Goal: Transaction & Acquisition: Purchase product/service

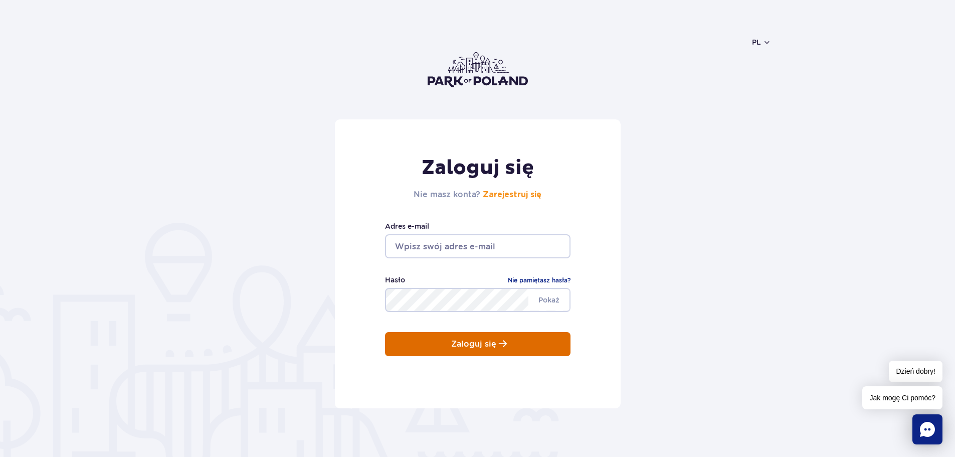
type input "[EMAIL_ADDRESS][DOMAIN_NAME]"
click at [474, 337] on button "Zaloguj się" at bounding box center [478, 344] width 186 height 24
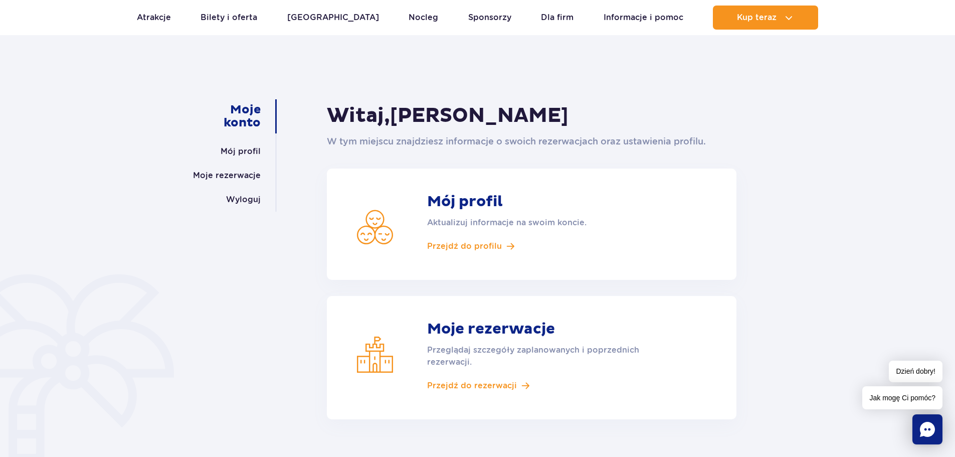
scroll to position [100, 0]
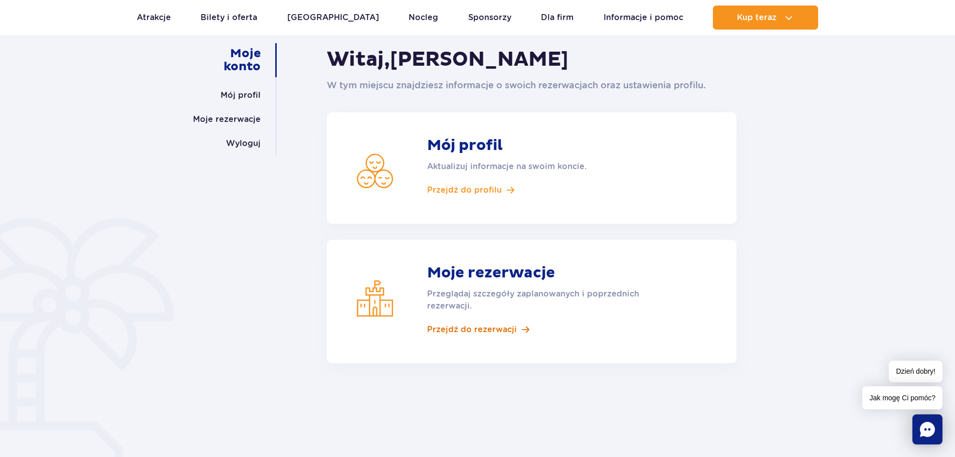
click at [491, 333] on span "Przejdź do rezerwacji" at bounding box center [472, 329] width 90 height 11
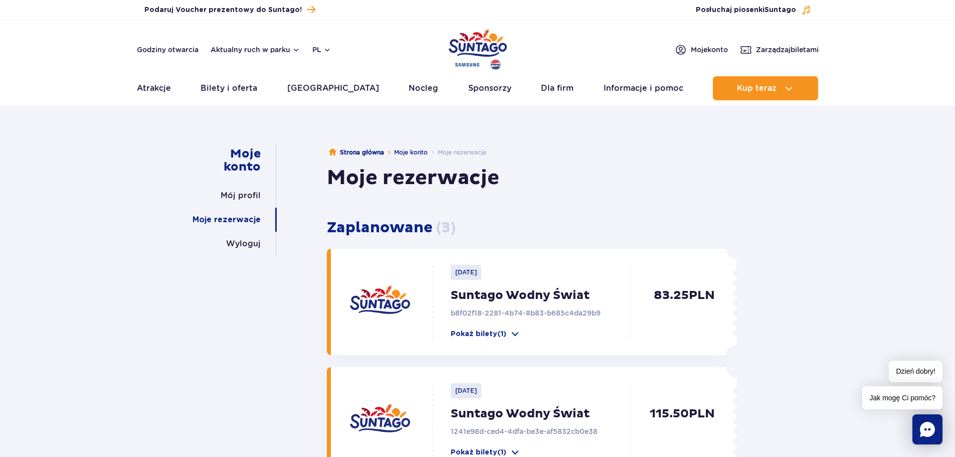
click at [485, 41] on img "Park of Poland" at bounding box center [478, 50] width 58 height 46
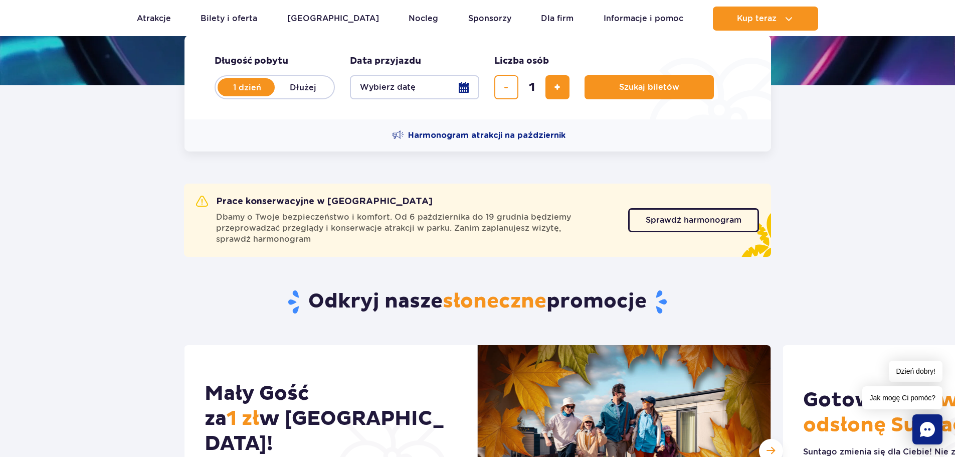
scroll to position [351, 0]
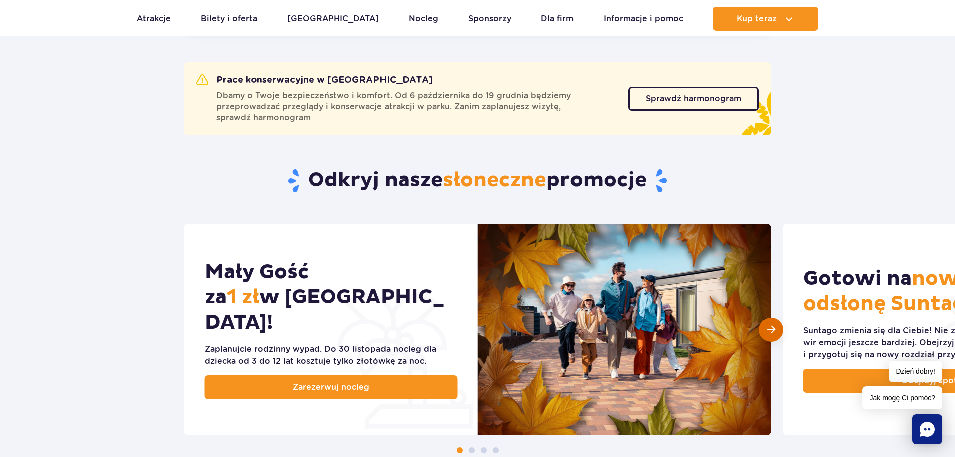
click at [770, 330] on span "Następny slajd" at bounding box center [771, 329] width 9 height 10
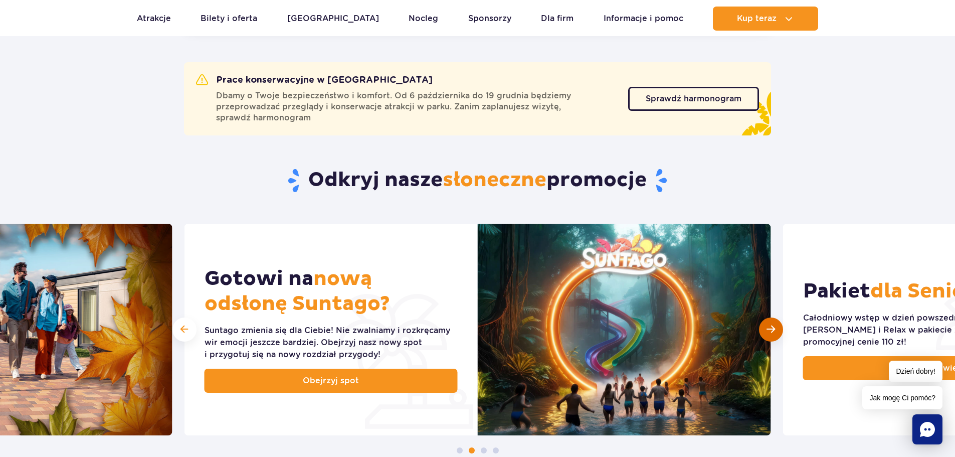
click at [769, 330] on span "Następny slajd" at bounding box center [771, 329] width 9 height 10
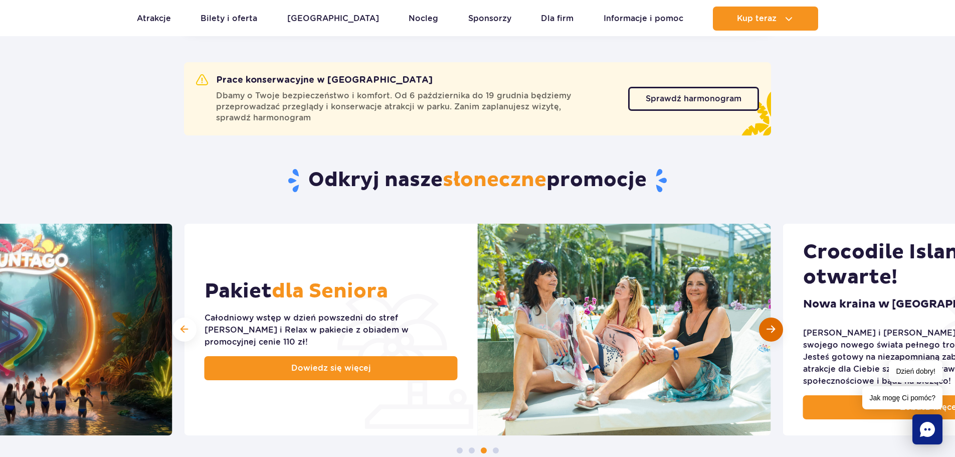
click at [779, 325] on div "Następny slajd" at bounding box center [771, 329] width 24 height 24
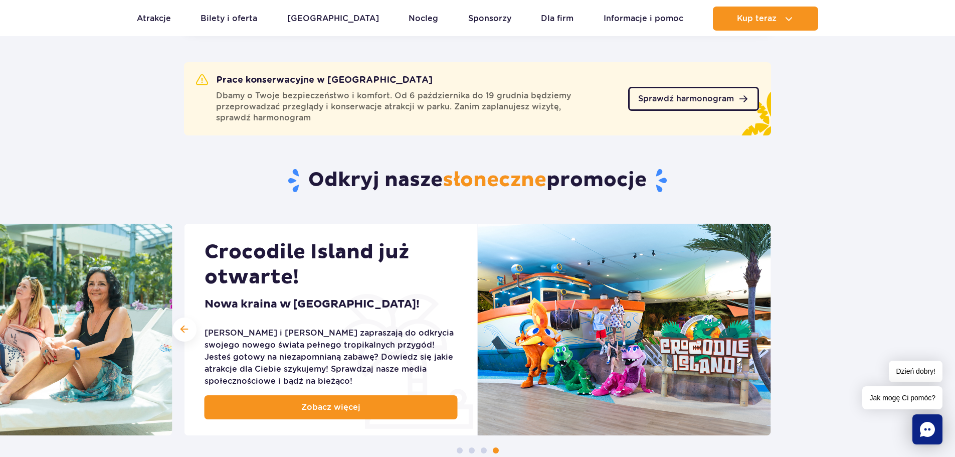
click at [685, 96] on span "Sprawdź harmonogram" at bounding box center [686, 99] width 96 height 8
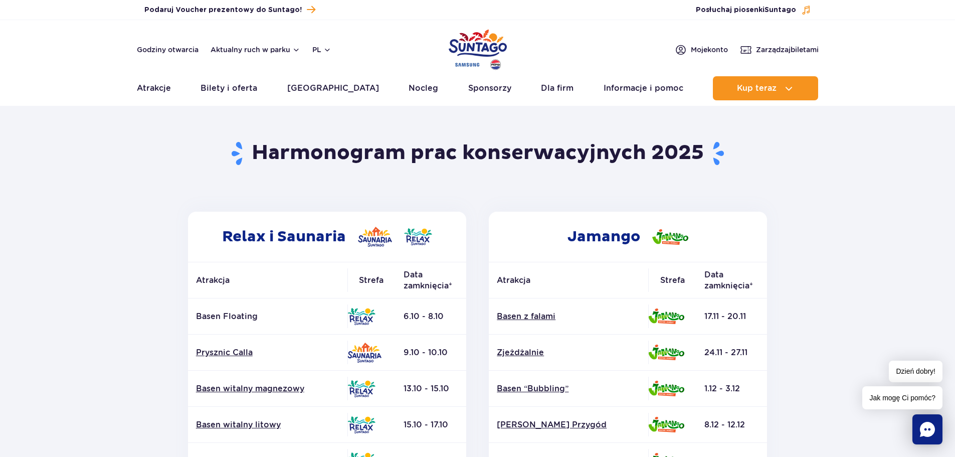
click at [481, 44] on img "Park of Poland" at bounding box center [478, 50] width 58 height 46
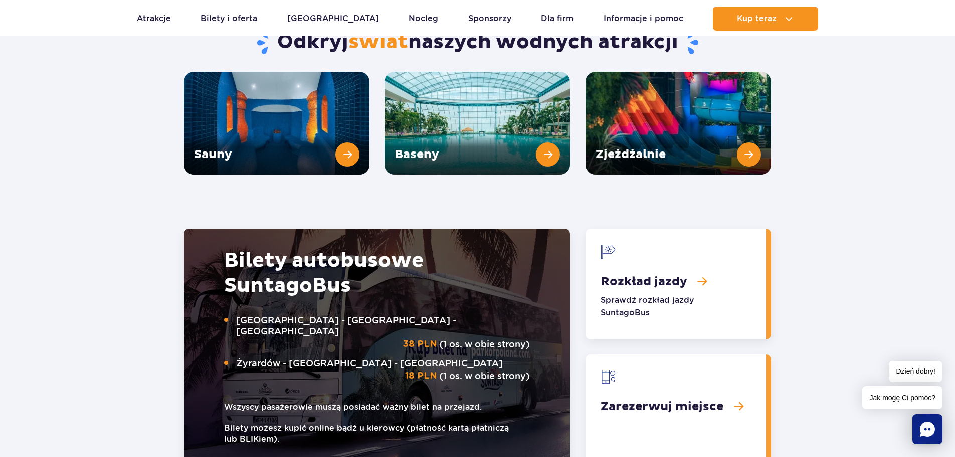
scroll to position [1404, 0]
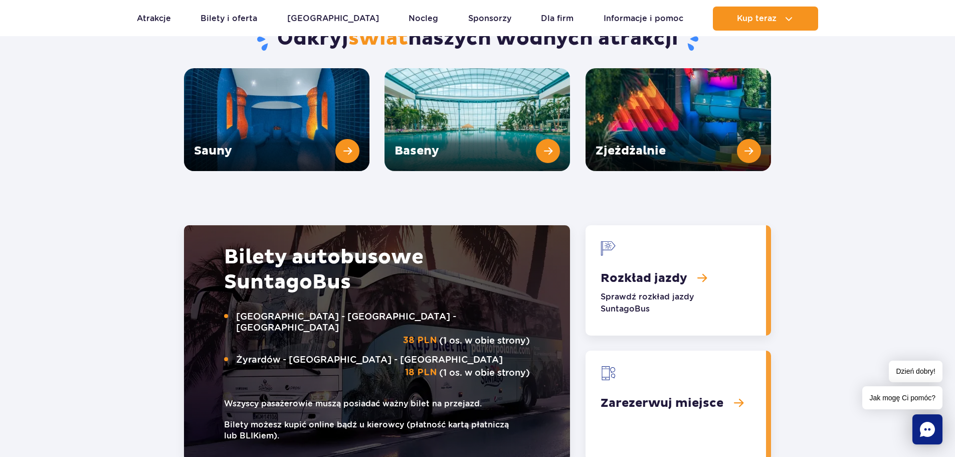
click at [664, 378] on link "Zarezerwuj miejsce" at bounding box center [676, 406] width 181 height 110
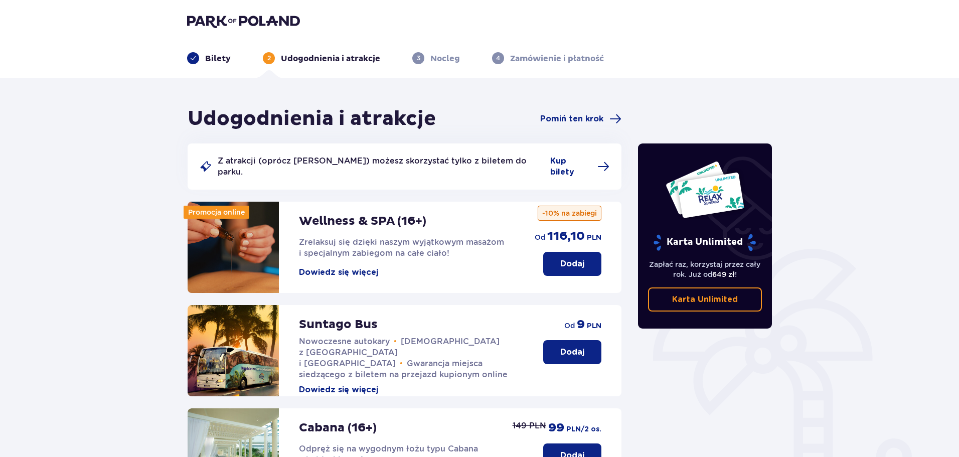
click at [572, 340] on button "Dodaj" at bounding box center [572, 352] width 58 height 24
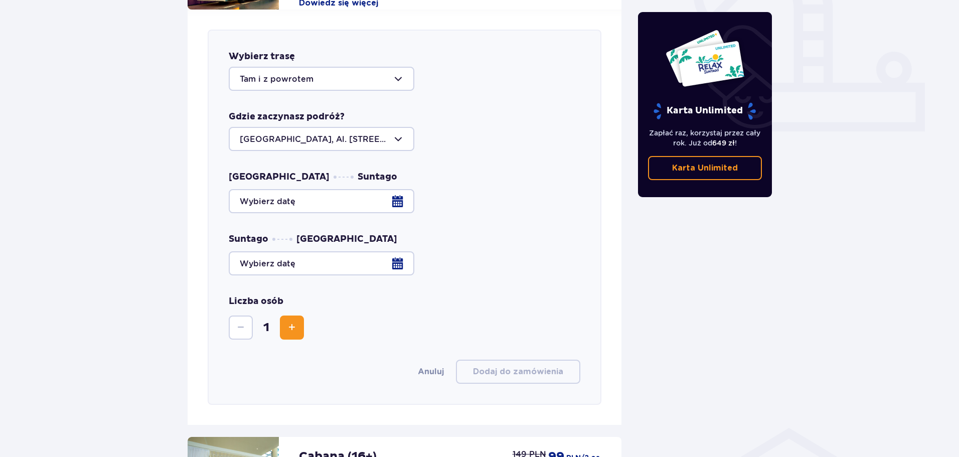
scroll to position [394, 0]
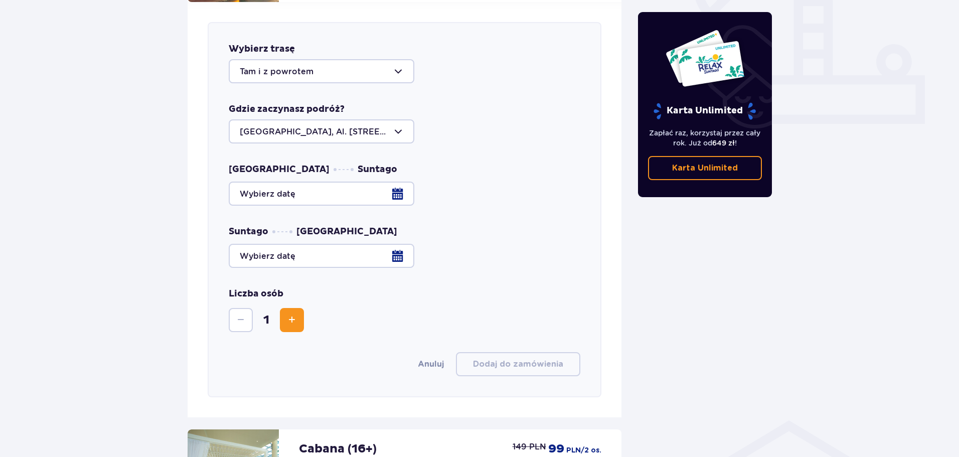
click at [310, 182] on div at bounding box center [405, 194] width 352 height 24
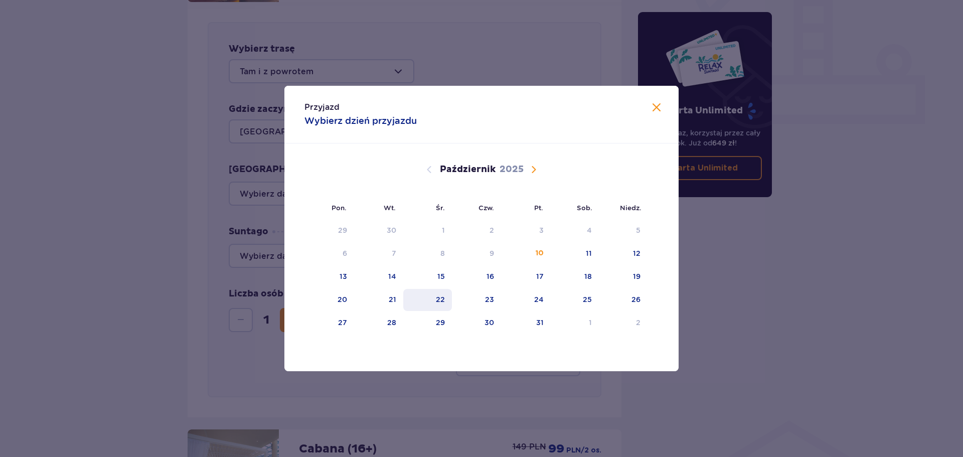
click at [439, 297] on div "22" at bounding box center [440, 299] width 9 height 10
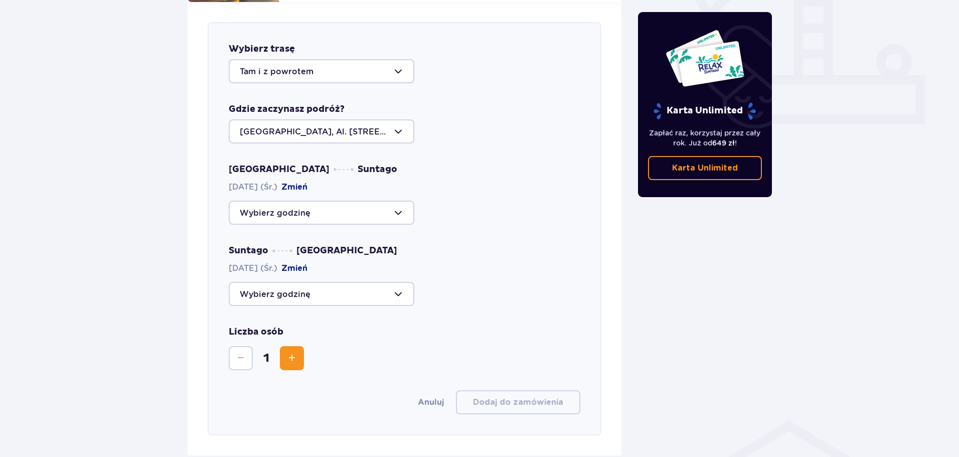
click at [286, 206] on div at bounding box center [322, 213] width 186 height 24
click at [275, 274] on p "Zostały 44 miejsca" at bounding box center [308, 279] width 77 height 11
type input "11:15"
click at [280, 282] on div at bounding box center [322, 294] width 186 height 24
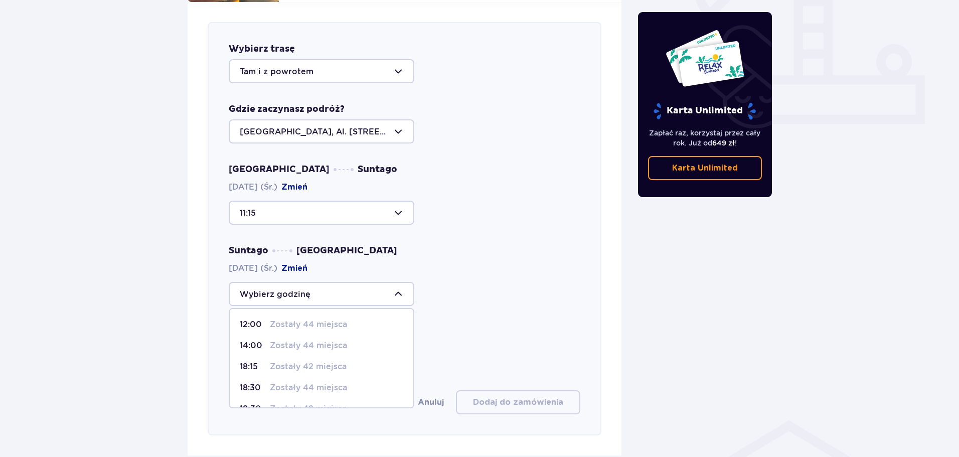
scroll to position [59, 0]
click at [303, 386] on p "Zostało 40 miejsc" at bounding box center [307, 391] width 74 height 11
type input "21:15"
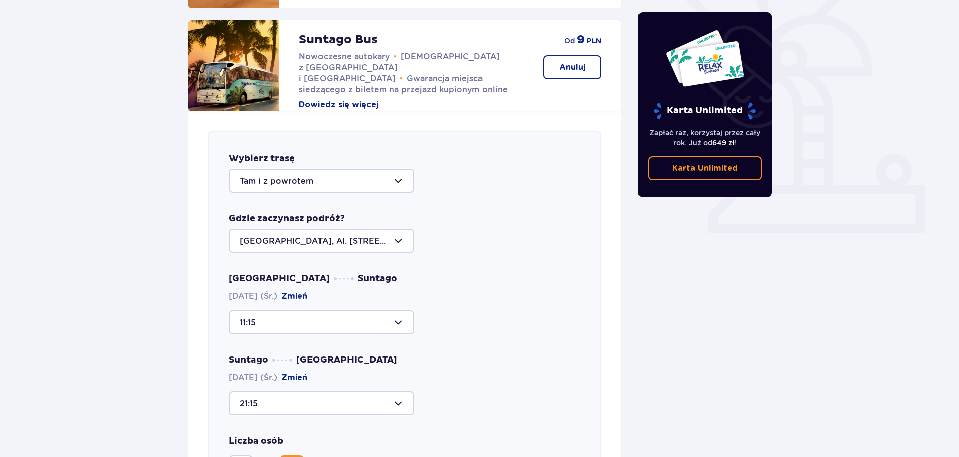
scroll to position [401, 0]
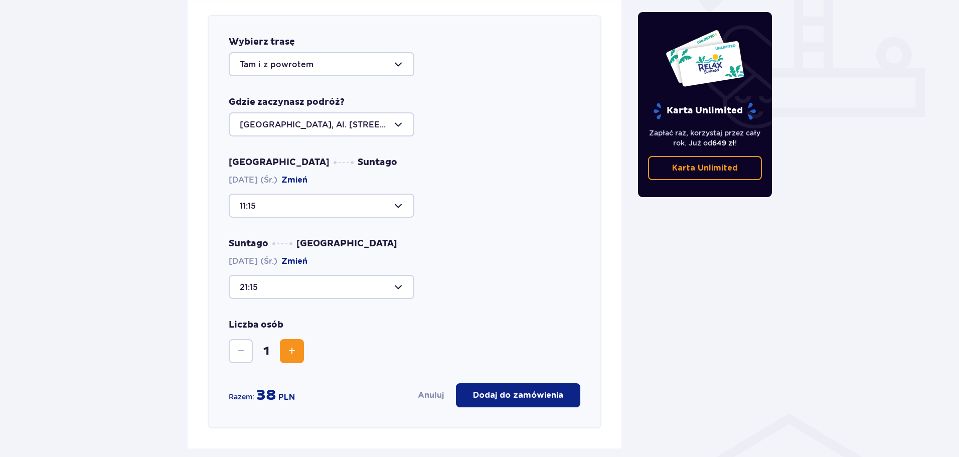
click at [515, 390] on p "Dodaj do zamówienia" at bounding box center [518, 395] width 90 height 11
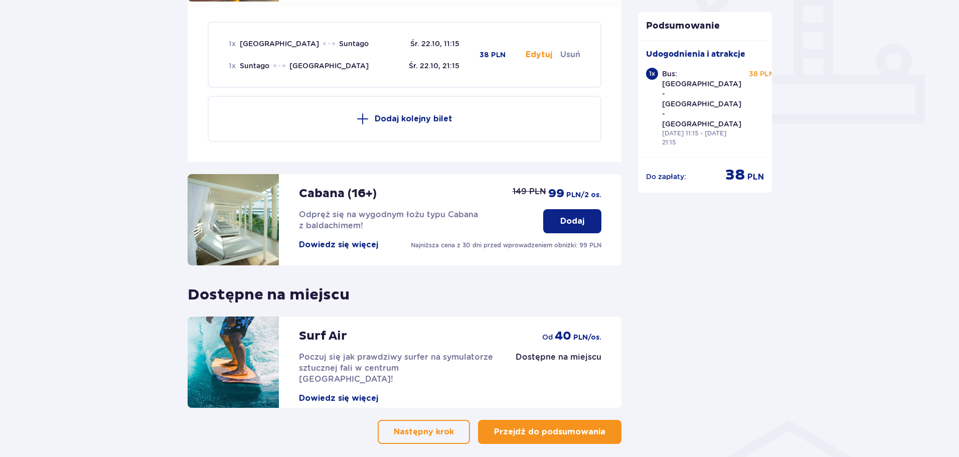
scroll to position [394, 0]
click at [553, 427] on p "Przejdź do podsumowania" at bounding box center [549, 432] width 111 height 11
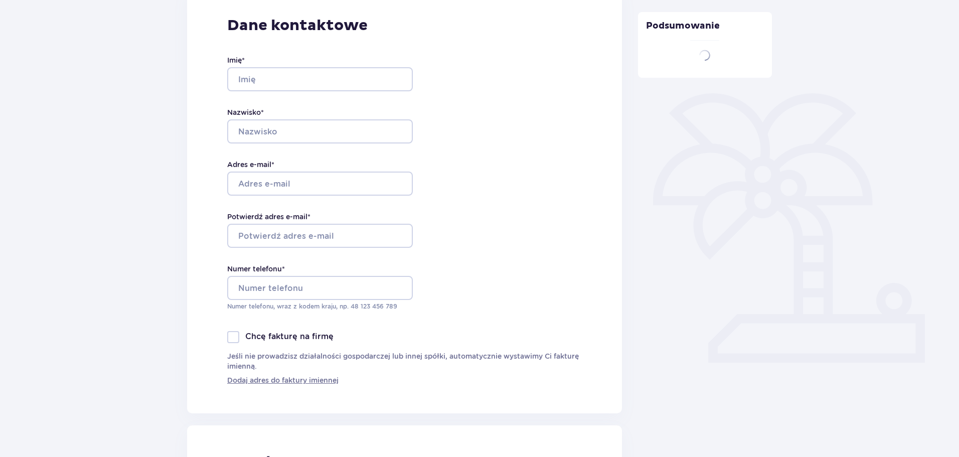
type input "Damian"
type input "Der"
type input "[EMAIL_ADDRESS][DOMAIN_NAME]"
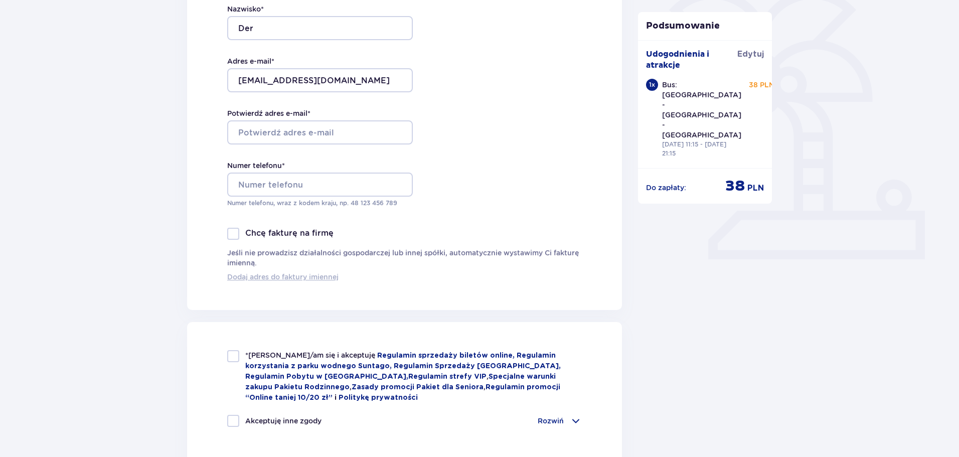
scroll to position [251, 0]
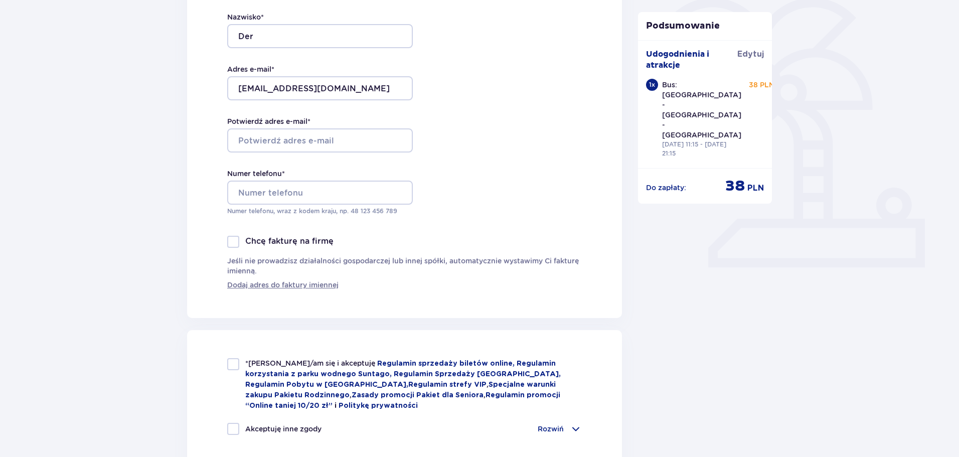
click at [231, 362] on div at bounding box center [233, 364] width 12 height 12
checkbox input "true"
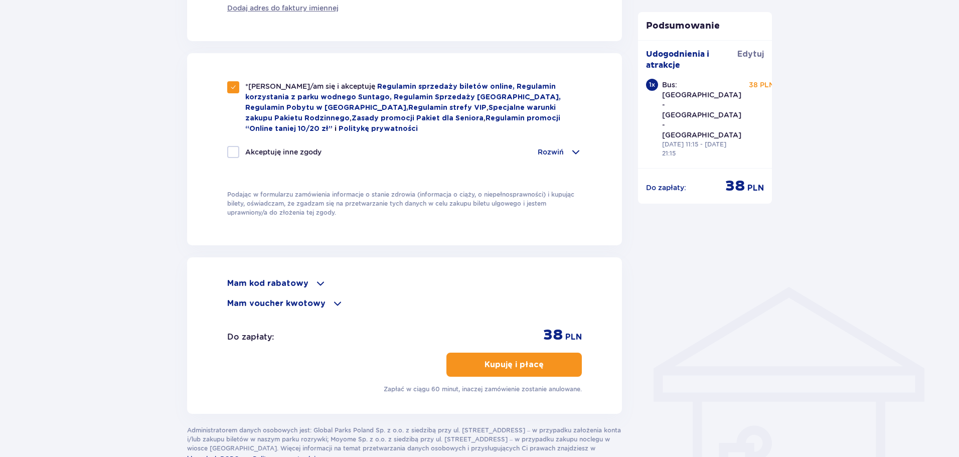
scroll to position [592, 0]
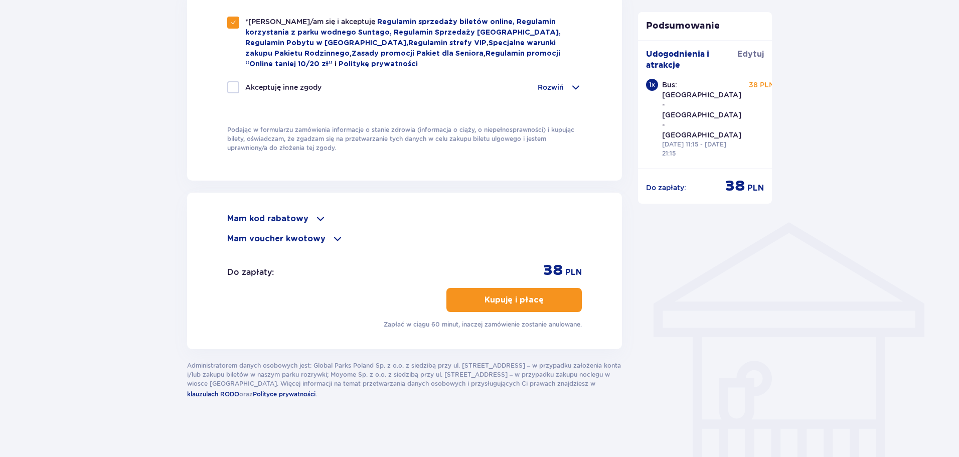
click at [504, 294] on p "Kupuję i płacę" at bounding box center [513, 299] width 59 height 11
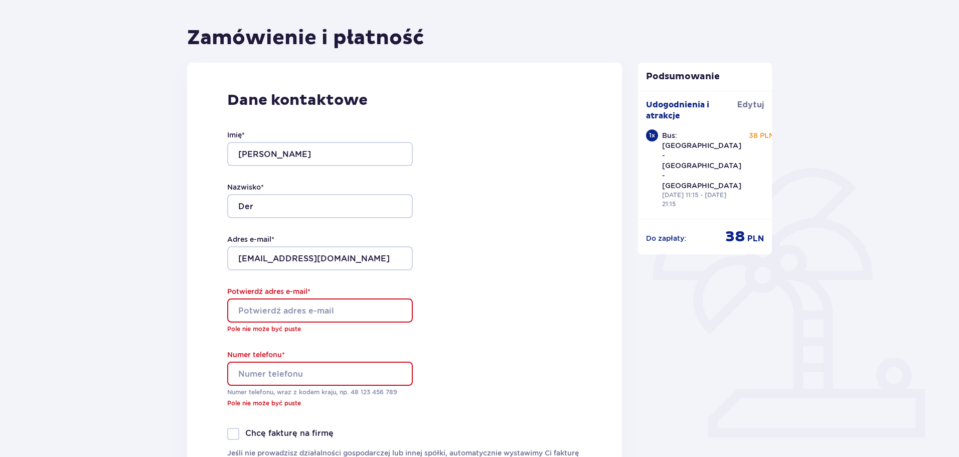
scroll to position [141, 0]
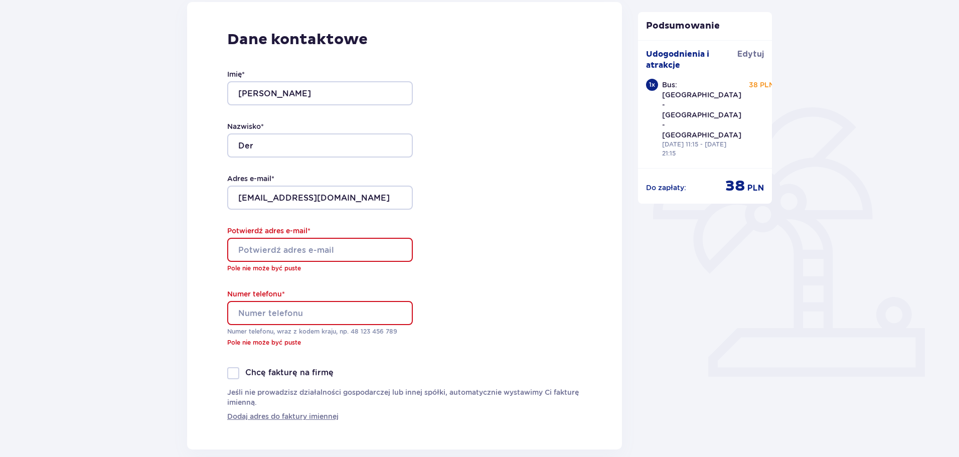
click at [270, 251] on input "Potwierdź adres e-mail *" at bounding box center [320, 250] width 186 height 24
click at [270, 249] on input "Potwierdź adres e-mail *" at bounding box center [320, 250] width 186 height 24
type input "[EMAIL_ADDRESS][DOMAIN_NAME]"
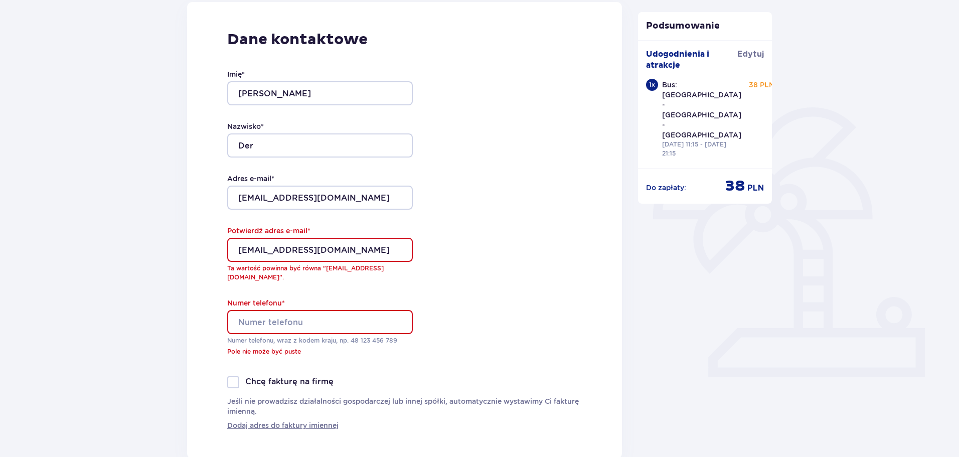
click at [263, 314] on input "Numer telefonu *" at bounding box center [320, 322] width 186 height 24
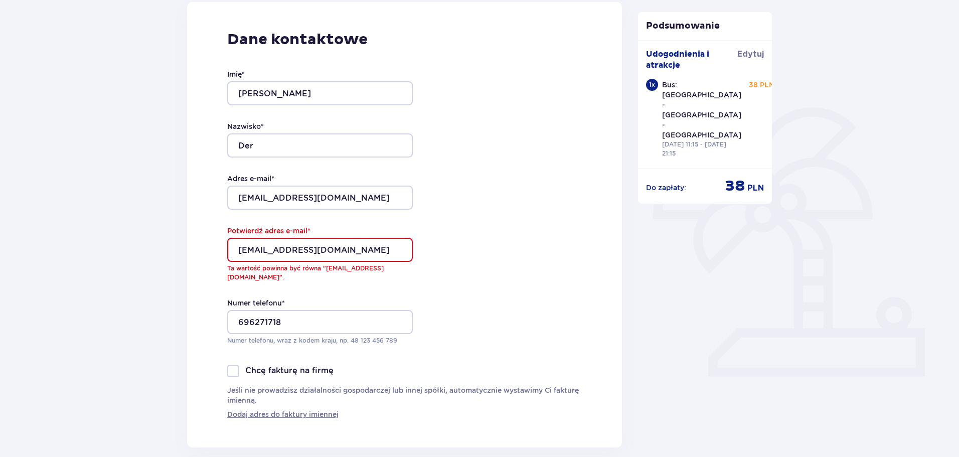
click at [190, 339] on div "Dane kontaktowe Imię * Damian Nazwisko * Der Adres e-mail * damiander@op.pl Pot…" at bounding box center [404, 224] width 435 height 445
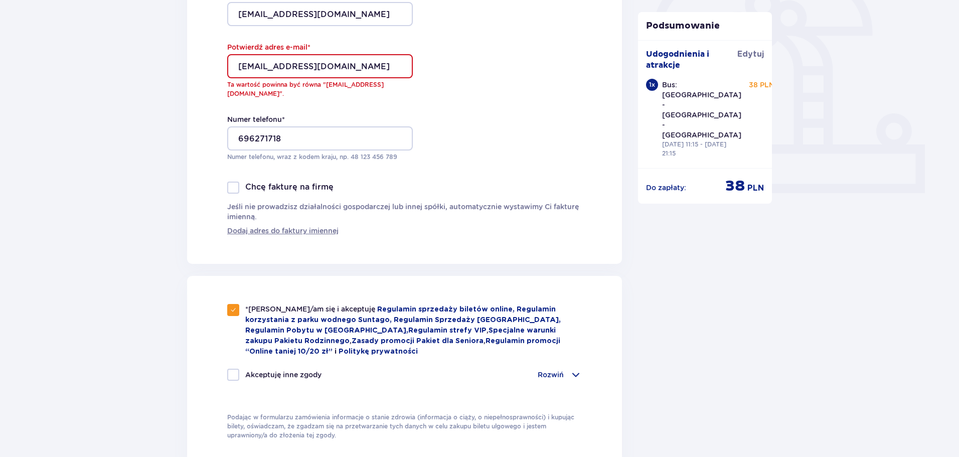
scroll to position [342, 0]
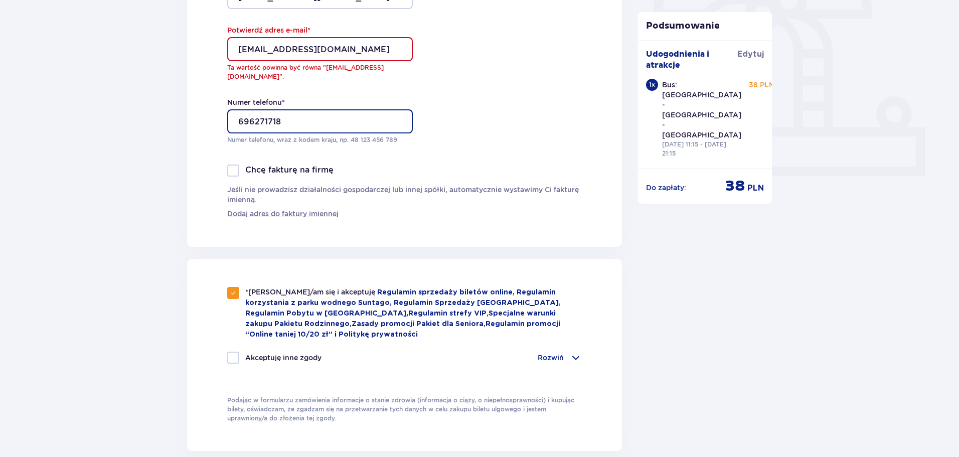
click at [235, 111] on input "696271718" at bounding box center [320, 121] width 186 height 24
type input "48696271718"
click at [113, 237] on div "Zamówienie i płatność Dane kontaktowe Imię * Damian Nazwisko * Der Adres e-mail…" at bounding box center [479, 232] width 959 height 993
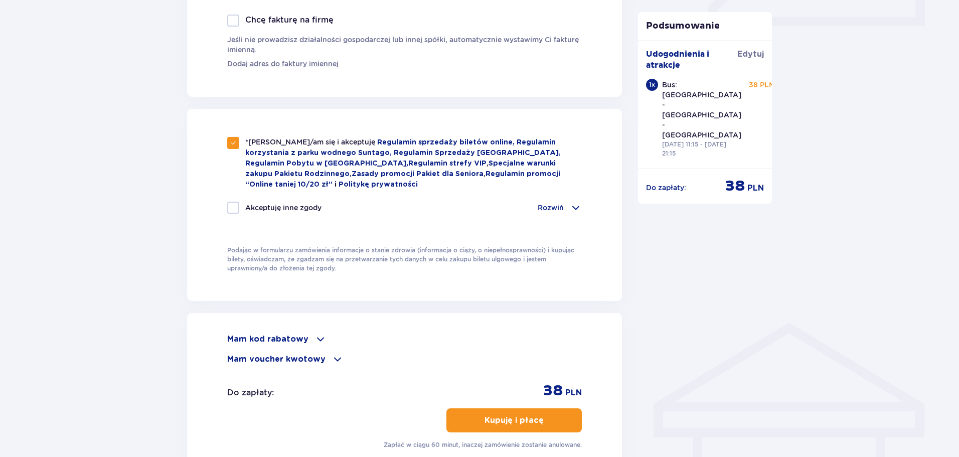
scroll to position [492, 0]
click at [507, 414] on p "Kupuję i płacę" at bounding box center [513, 419] width 59 height 11
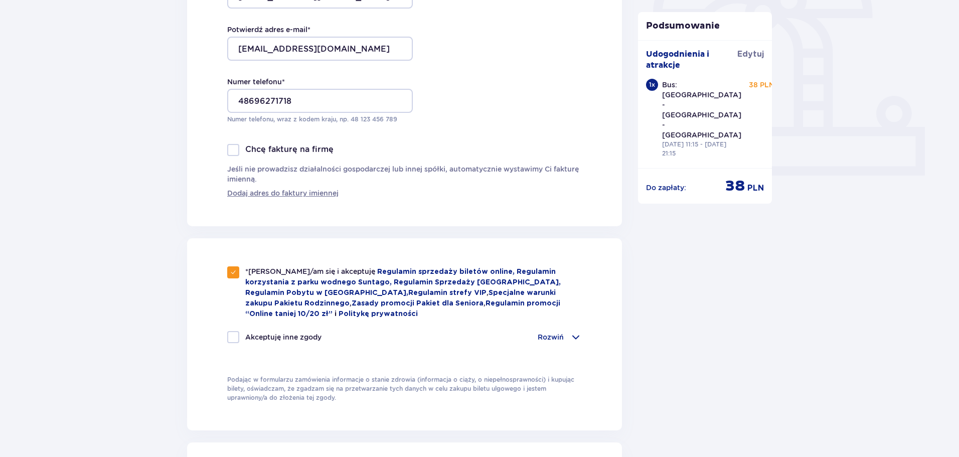
scroll to position [342, 0]
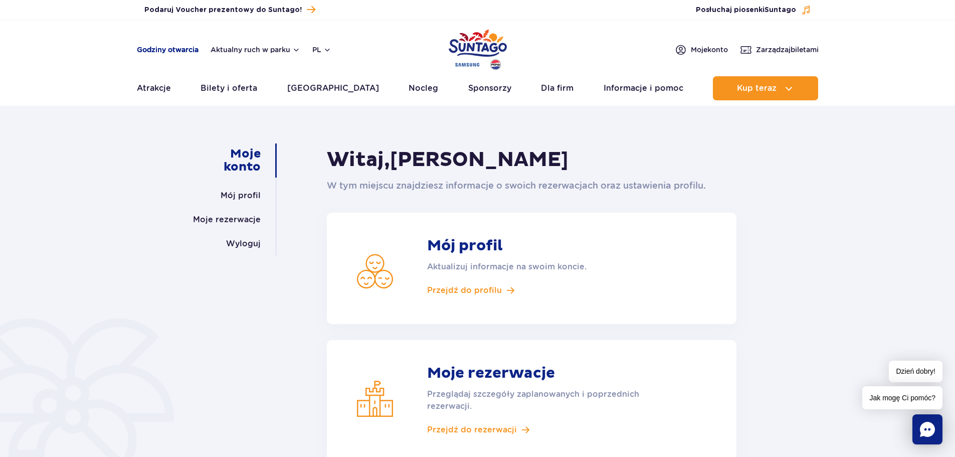
click at [171, 52] on link "Godziny otwarcia" at bounding box center [168, 50] width 62 height 10
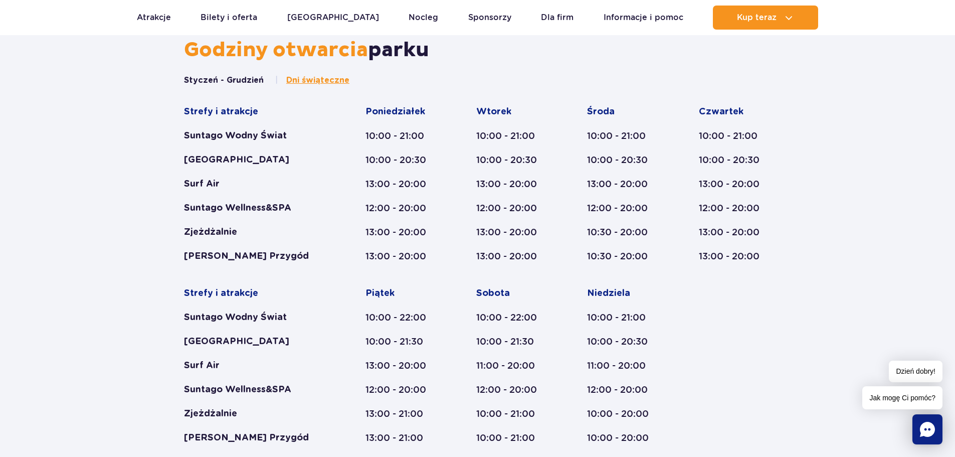
scroll to position [532, 0]
